Goal: Task Accomplishment & Management: Use online tool/utility

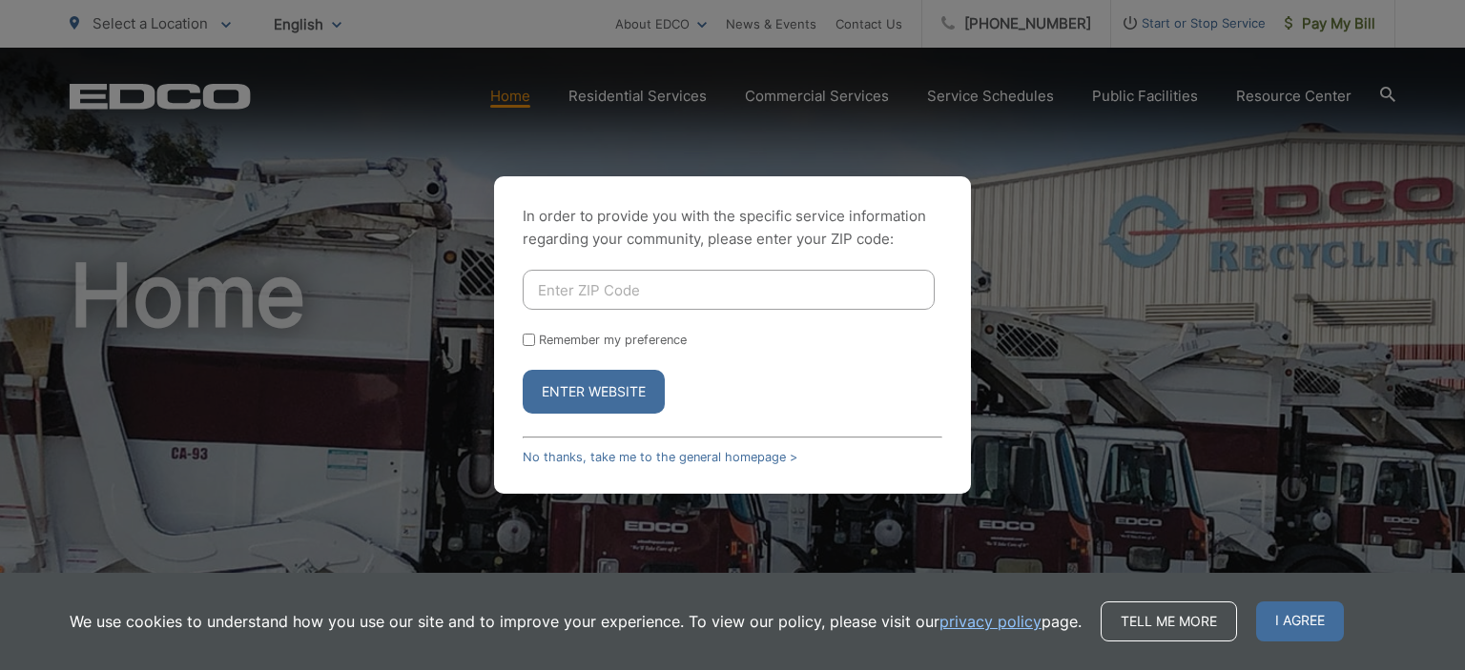
click at [558, 285] on input "Enter ZIP Code" at bounding box center [729, 290] width 412 height 40
type input "91945"
click at [626, 393] on button "Enter Website" at bounding box center [594, 392] width 142 height 44
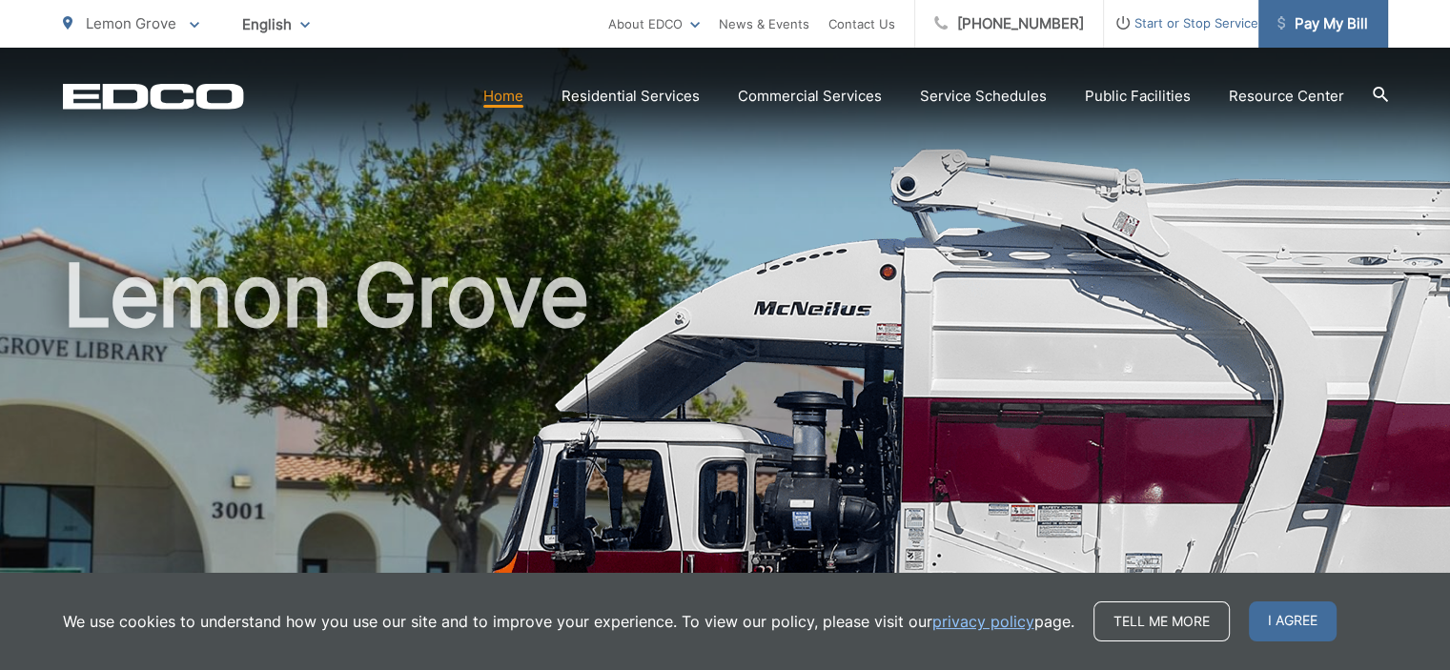
click at [1317, 24] on span "Pay My Bill" at bounding box center [1323, 23] width 91 height 23
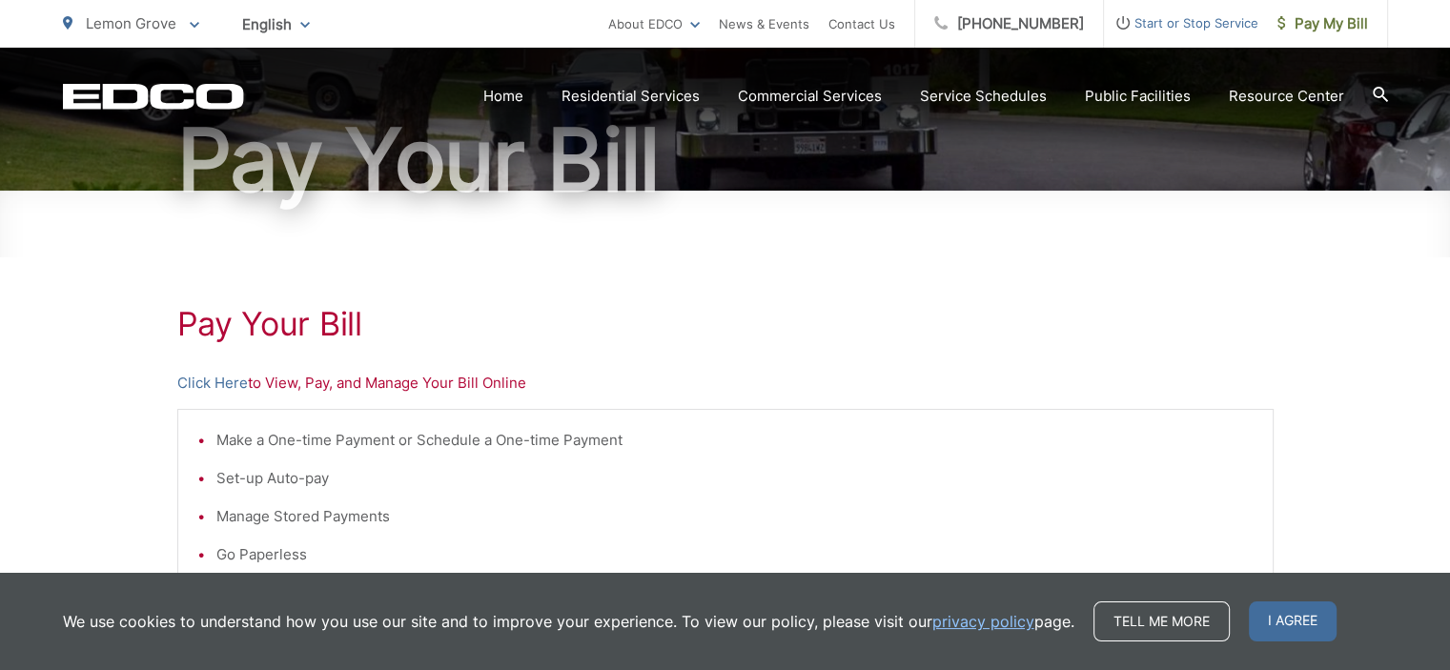
scroll to position [286, 0]
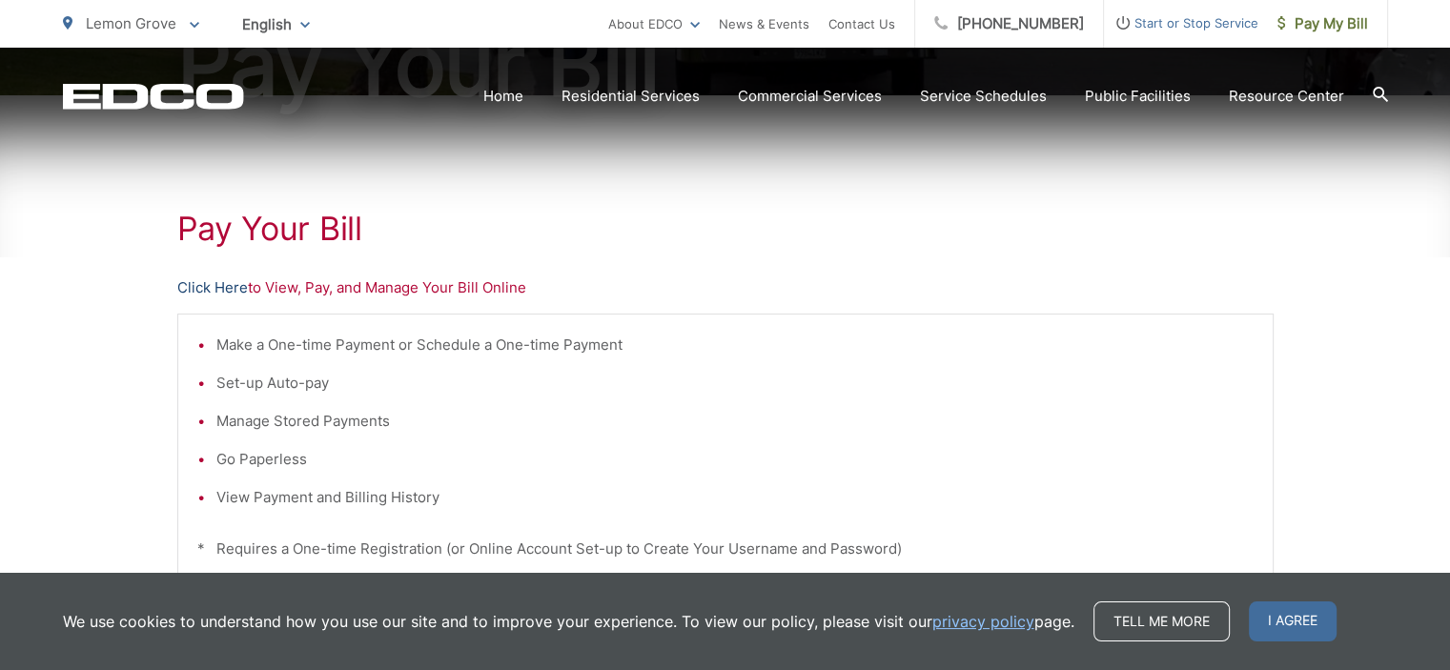
click at [229, 285] on link "Click Here" at bounding box center [212, 288] width 71 height 23
